Goal: Navigation & Orientation: Go to known website

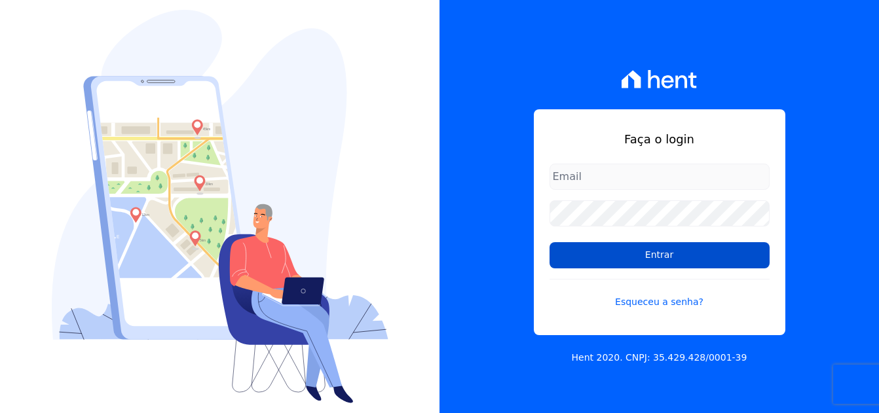
type input "[PERSON_NAME][EMAIL_ADDRESS][PERSON_NAME][DOMAIN_NAME]"
click at [644, 255] on input "Entrar" at bounding box center [659, 255] width 220 height 26
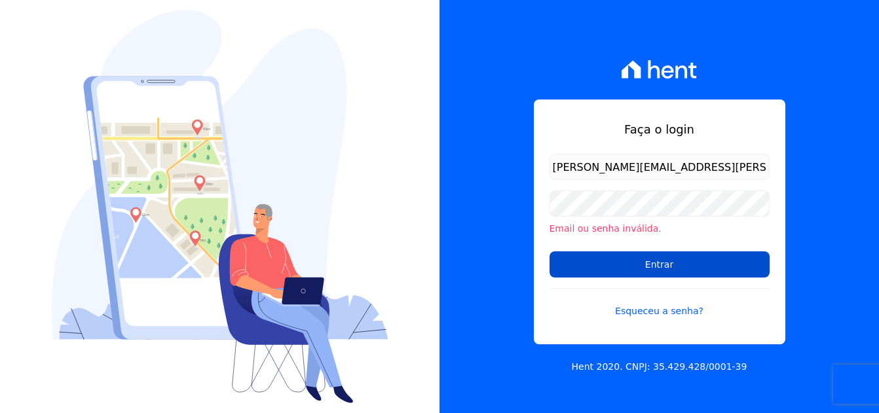
click at [641, 265] on input "Entrar" at bounding box center [659, 264] width 220 height 26
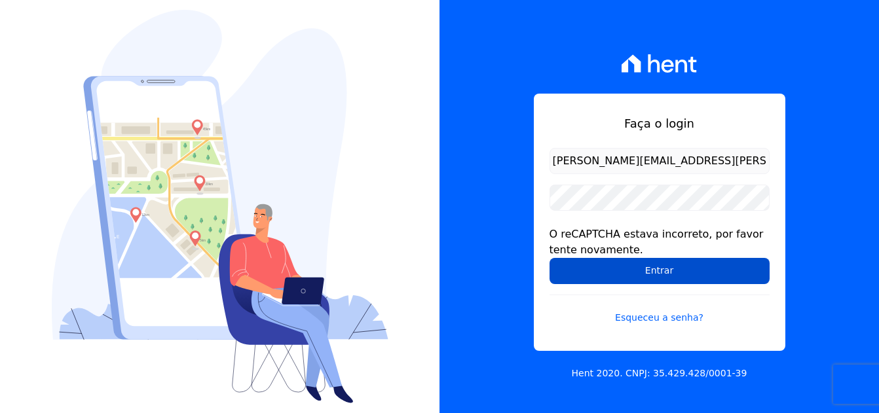
click at [641, 265] on input "Entrar" at bounding box center [659, 271] width 220 height 26
